Goal: Obtain resource: Download file/media

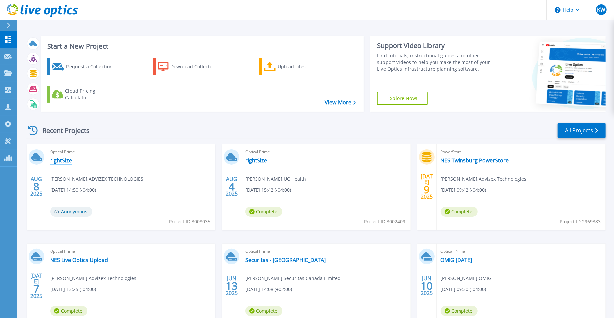
click at [65, 158] on link "rightSize" at bounding box center [61, 160] width 22 height 7
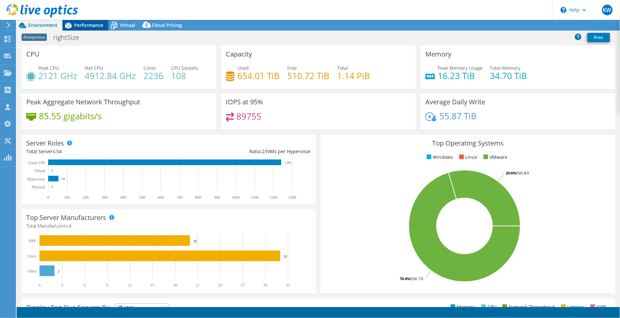
click at [97, 25] on span "Performance" at bounding box center [88, 25] width 29 height 6
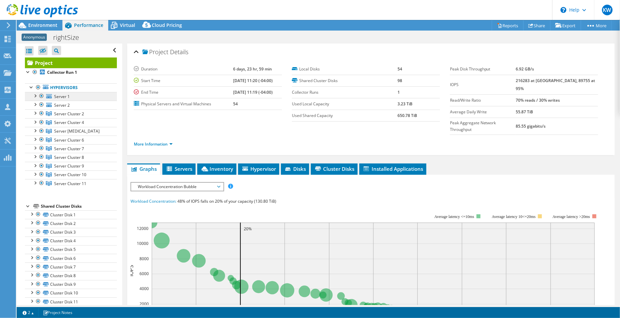
select select "USD"
click at [183, 165] on span "Servers" at bounding box center [179, 168] width 27 height 7
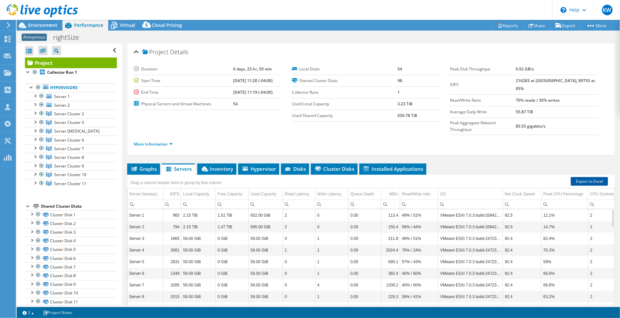
click at [590, 177] on link "Export to Excel" at bounding box center [589, 181] width 37 height 9
click at [69, 86] on link "Hypervisors" at bounding box center [71, 87] width 92 height 9
click at [50, 11] on icon at bounding box center [42, 11] width 71 height 14
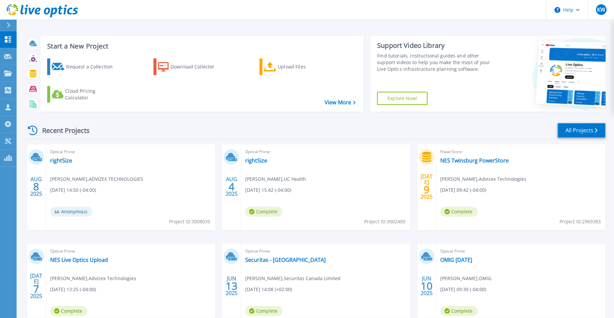
click at [583, 133] on link "All Projects" at bounding box center [581, 130] width 48 height 15
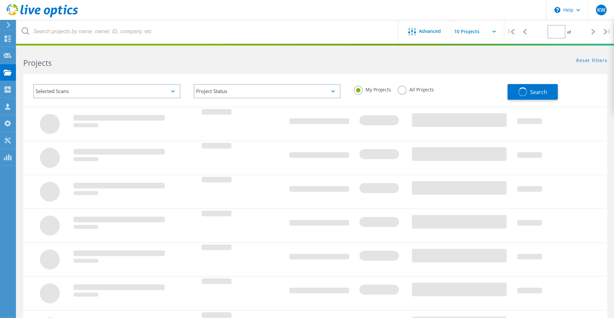
type input "1"
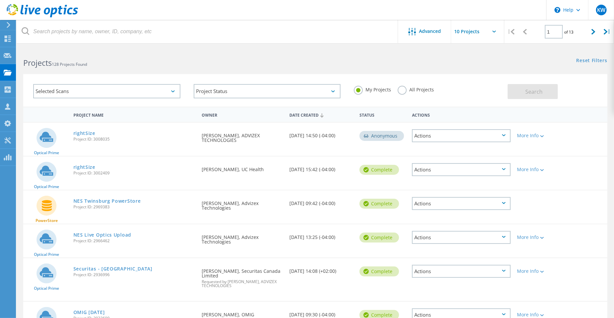
click at [401, 90] on label "All Projects" at bounding box center [416, 89] width 36 height 6
click at [0, 0] on input "All Projects" at bounding box center [0, 0] width 0 height 0
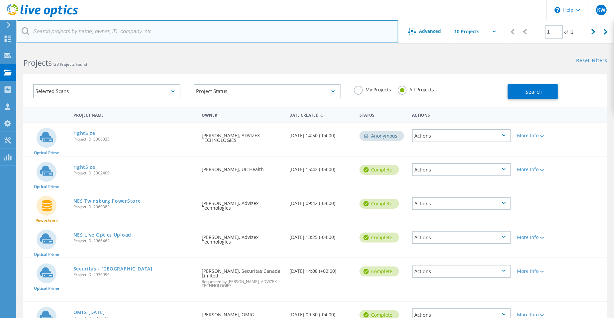
click at [186, 33] on input "text" at bounding box center [208, 31] width 382 height 23
type input "neonet"
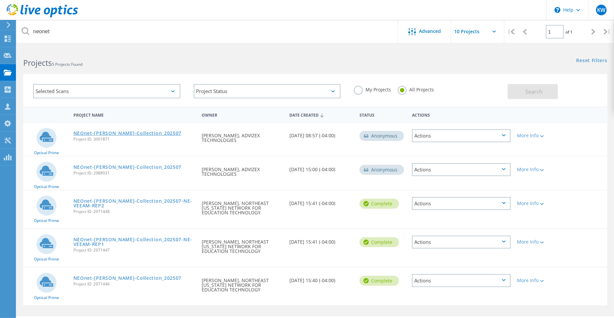
click at [107, 134] on link "NEOnet-[PERSON_NAME]-Collection_202507" at bounding box center [127, 133] width 108 height 5
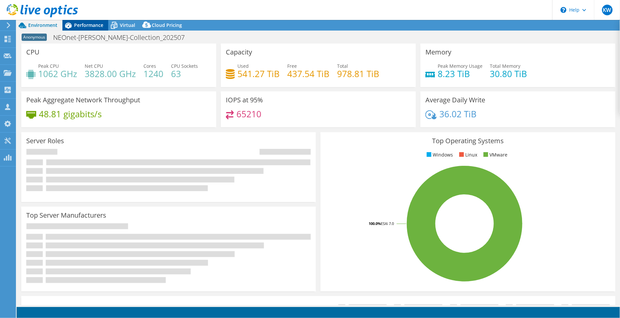
select select "USD"
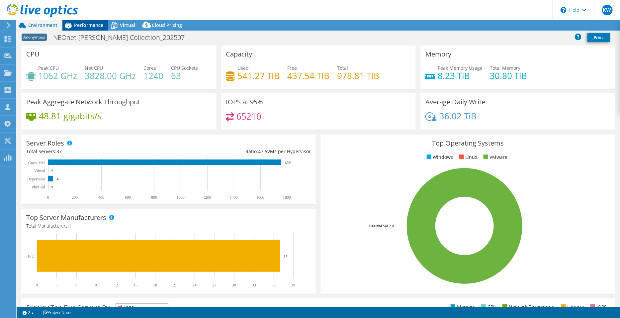
click at [80, 23] on span "Performance" at bounding box center [88, 25] width 29 height 6
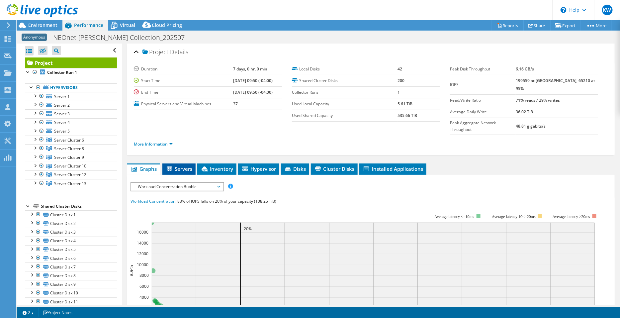
click at [181, 163] on li "Servers" at bounding box center [178, 168] width 33 height 11
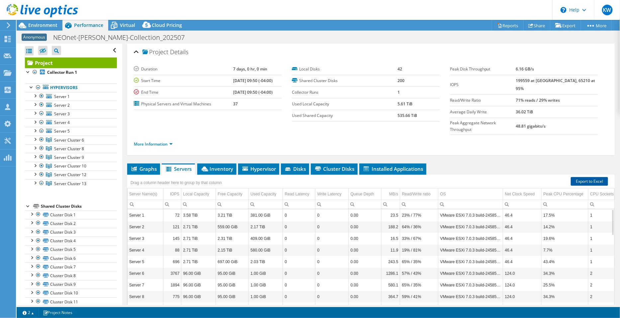
click at [582, 177] on link "Export to Excel" at bounding box center [589, 181] width 37 height 9
